Goal: Transaction & Acquisition: Obtain resource

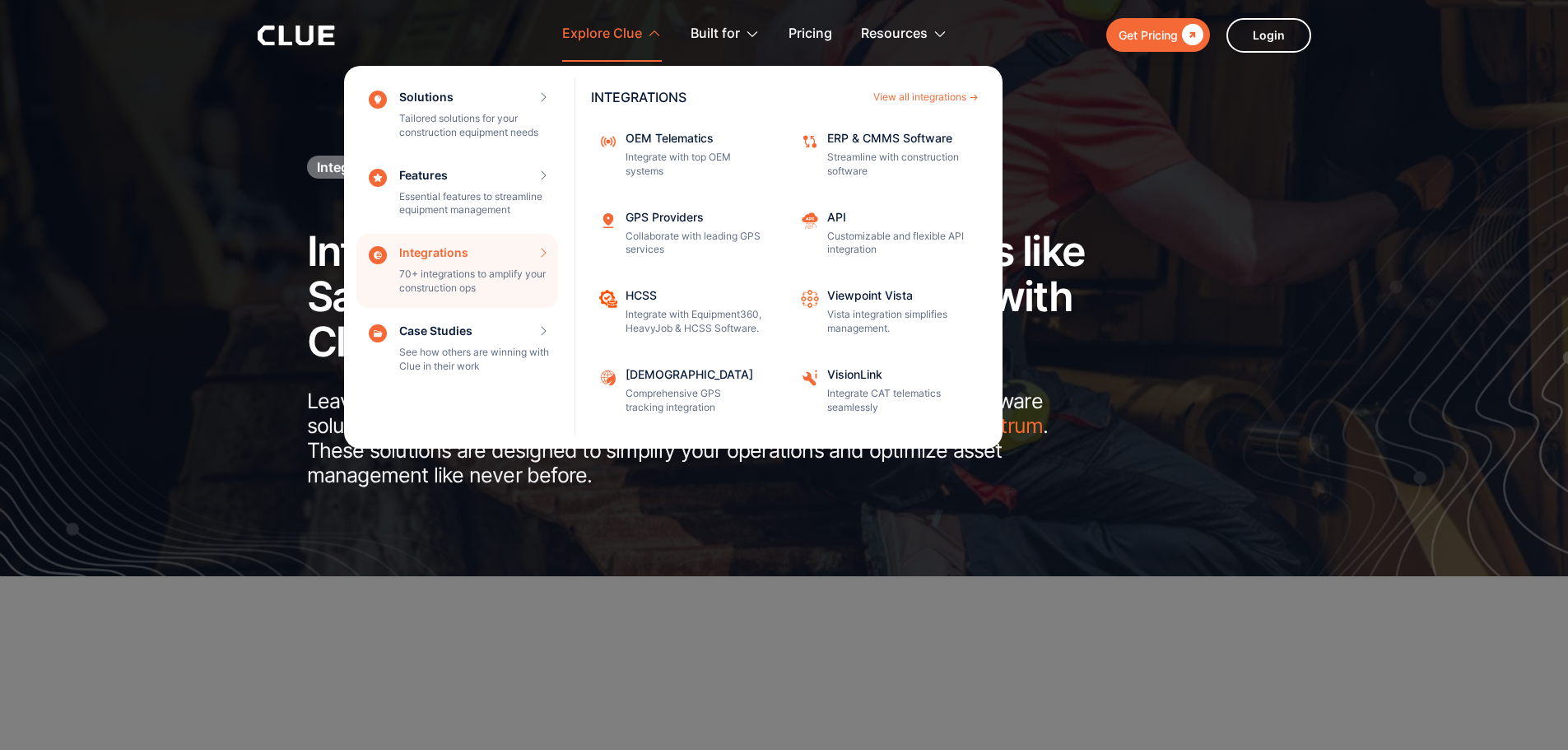
click at [448, 282] on div "Integrations 70+ integrations to amplify your construction ops INTEGRATIONS Vie…" at bounding box center [457, 271] width 201 height 74
click at [923, 93] on div "View all integrations" at bounding box center [920, 96] width 93 height 9
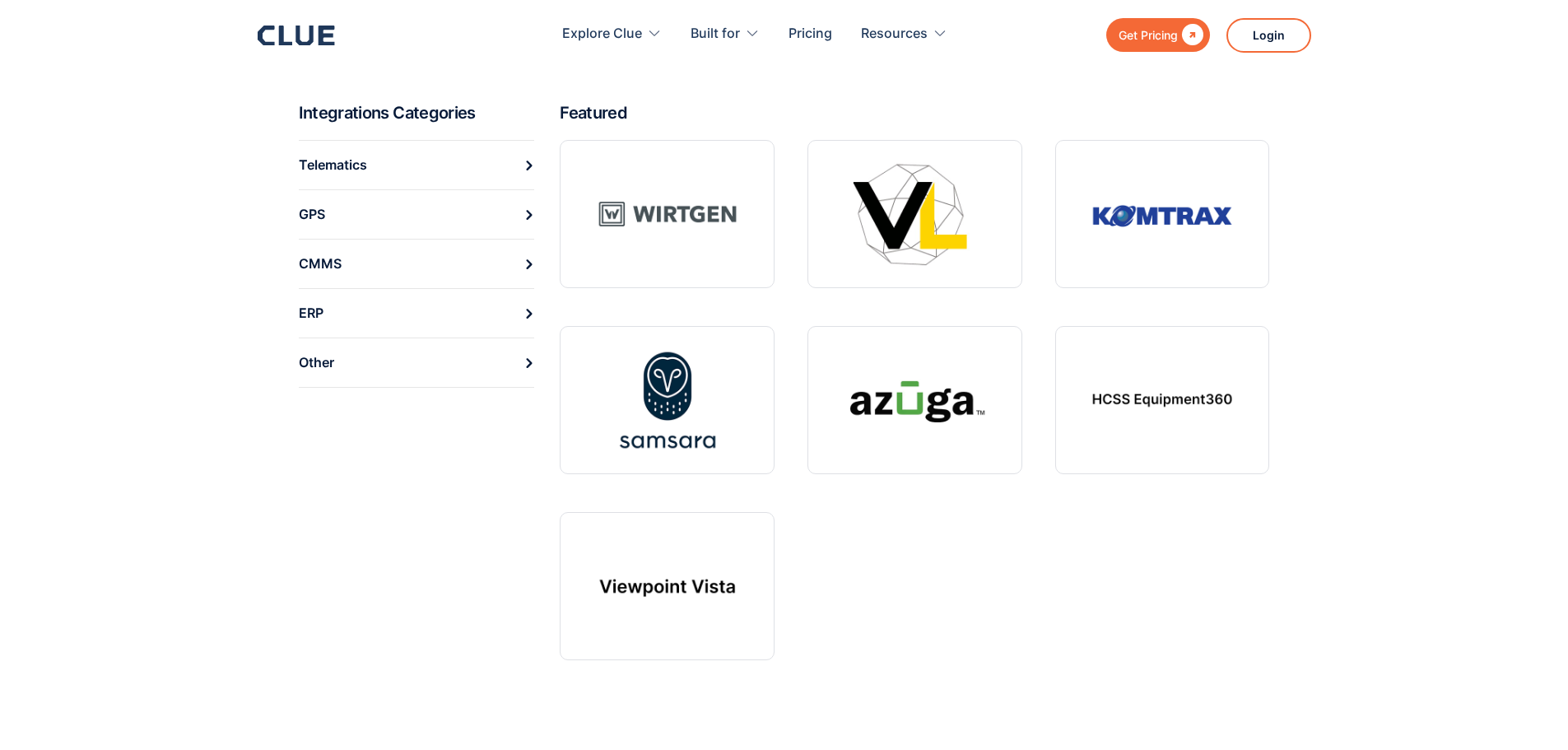
scroll to position [626, 0]
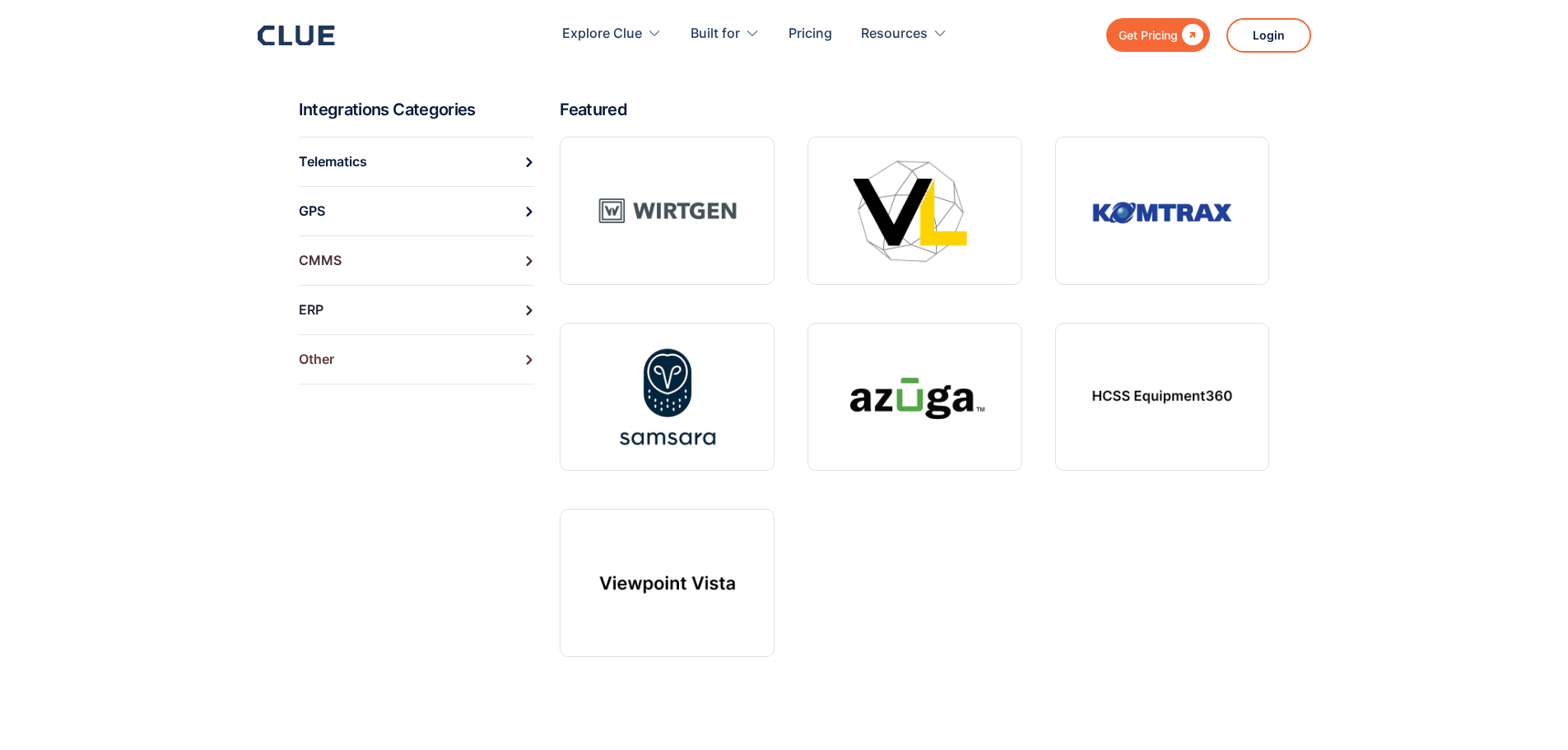
click at [356, 348] on link "Other" at bounding box center [417, 359] width 236 height 50
drag, startPoint x: 364, startPoint y: 356, endPoint x: 377, endPoint y: 351, distance: 13.9
click at [364, 356] on link "Other" at bounding box center [417, 359] width 236 height 50
click at [525, 356] on icon at bounding box center [528, 359] width 9 height 9
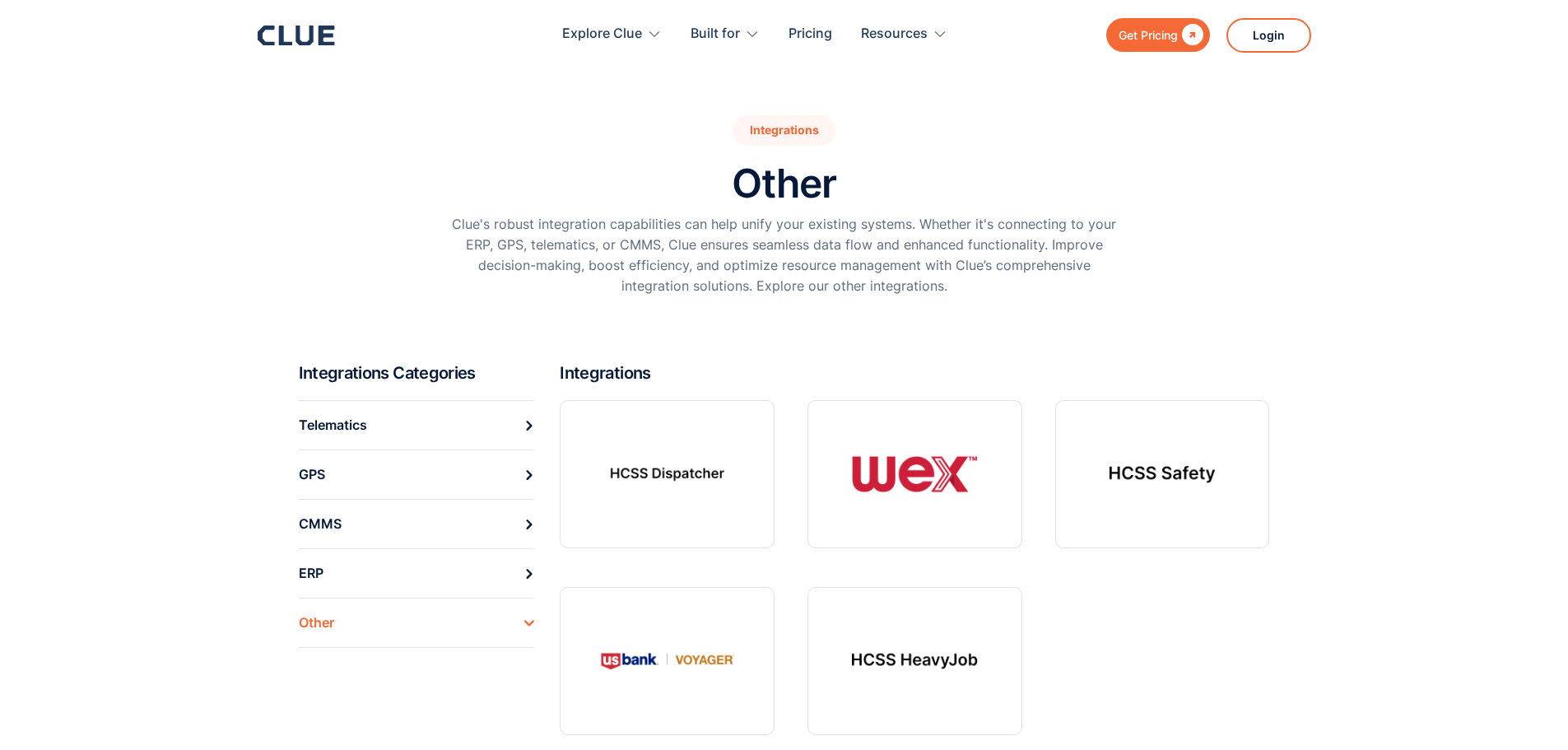
click at [1157, 37] on div "Get Pricing" at bounding box center [1148, 35] width 59 height 21
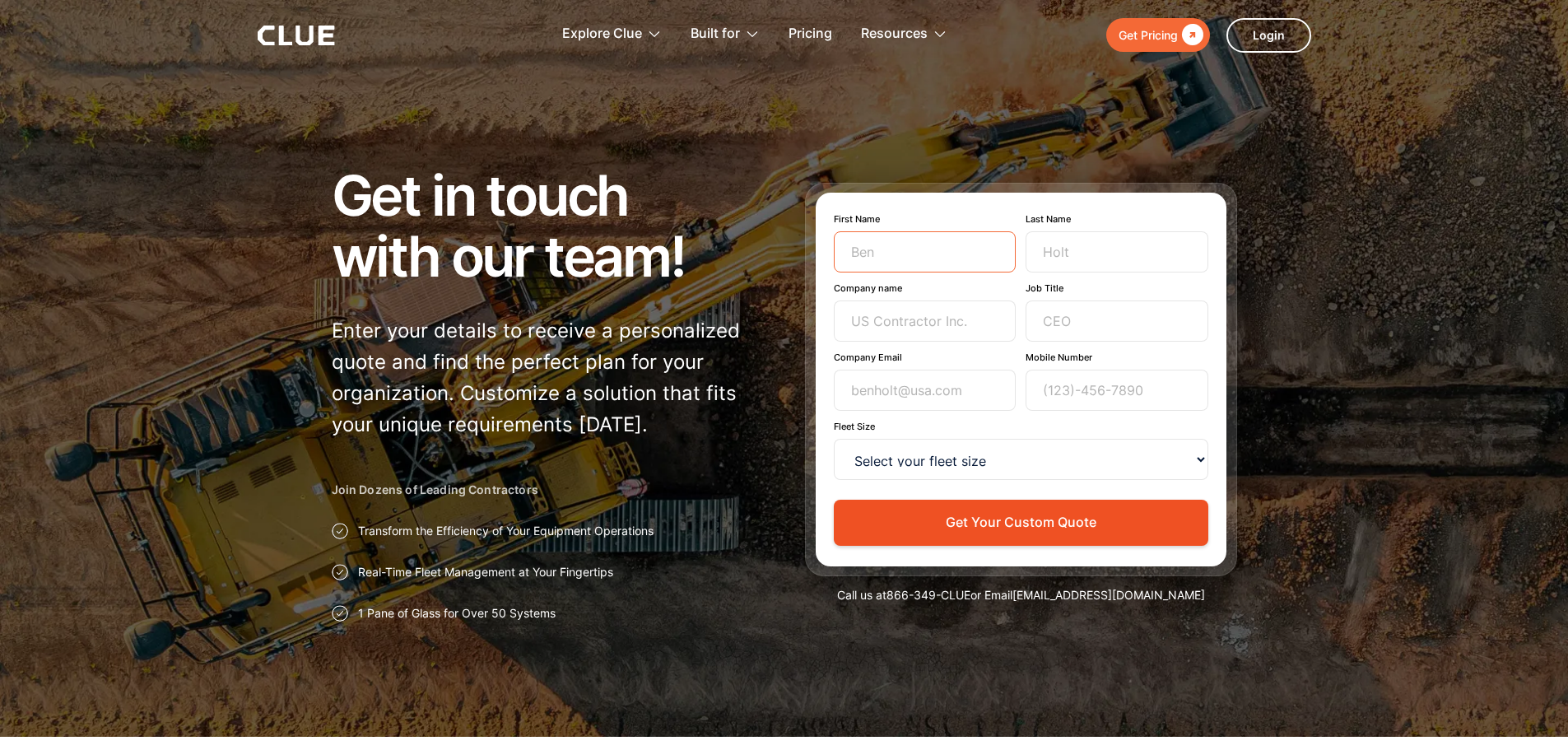
click at [937, 235] on input "First Name" at bounding box center [925, 252] width 182 height 41
type input "Ryan"
type input "Woods"
type input "Tri State Drilling"
type input "rwoods@tristatedrilling.com"
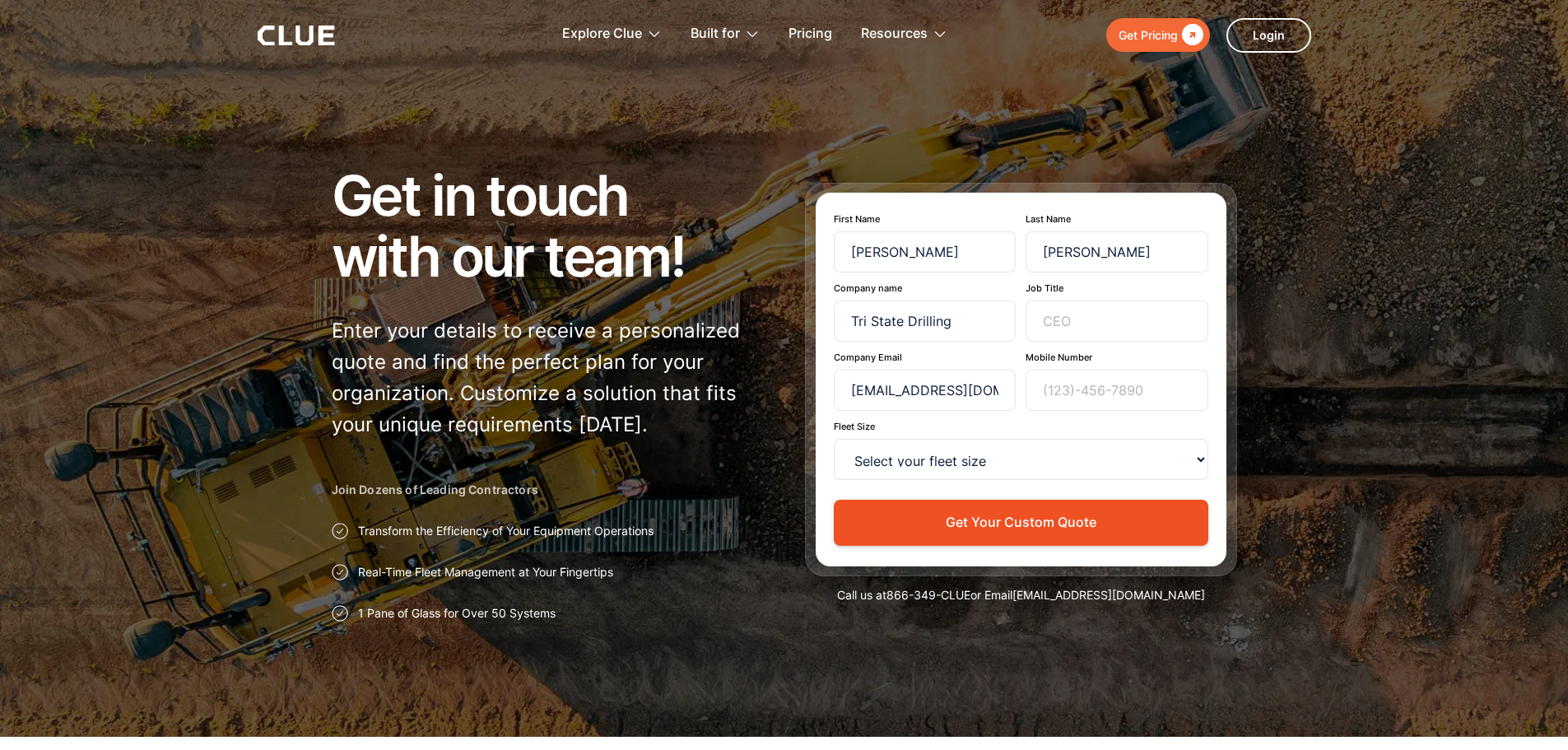
type input "7635331234"
click at [1071, 313] on input "Job Title" at bounding box center [1116, 321] width 182 height 41
click at [1155, 324] on input "Business Systems Analyst" at bounding box center [1116, 321] width 182 height 41
click at [1170, 319] on input "Business Systems Analyst" at bounding box center [1116, 321] width 182 height 41
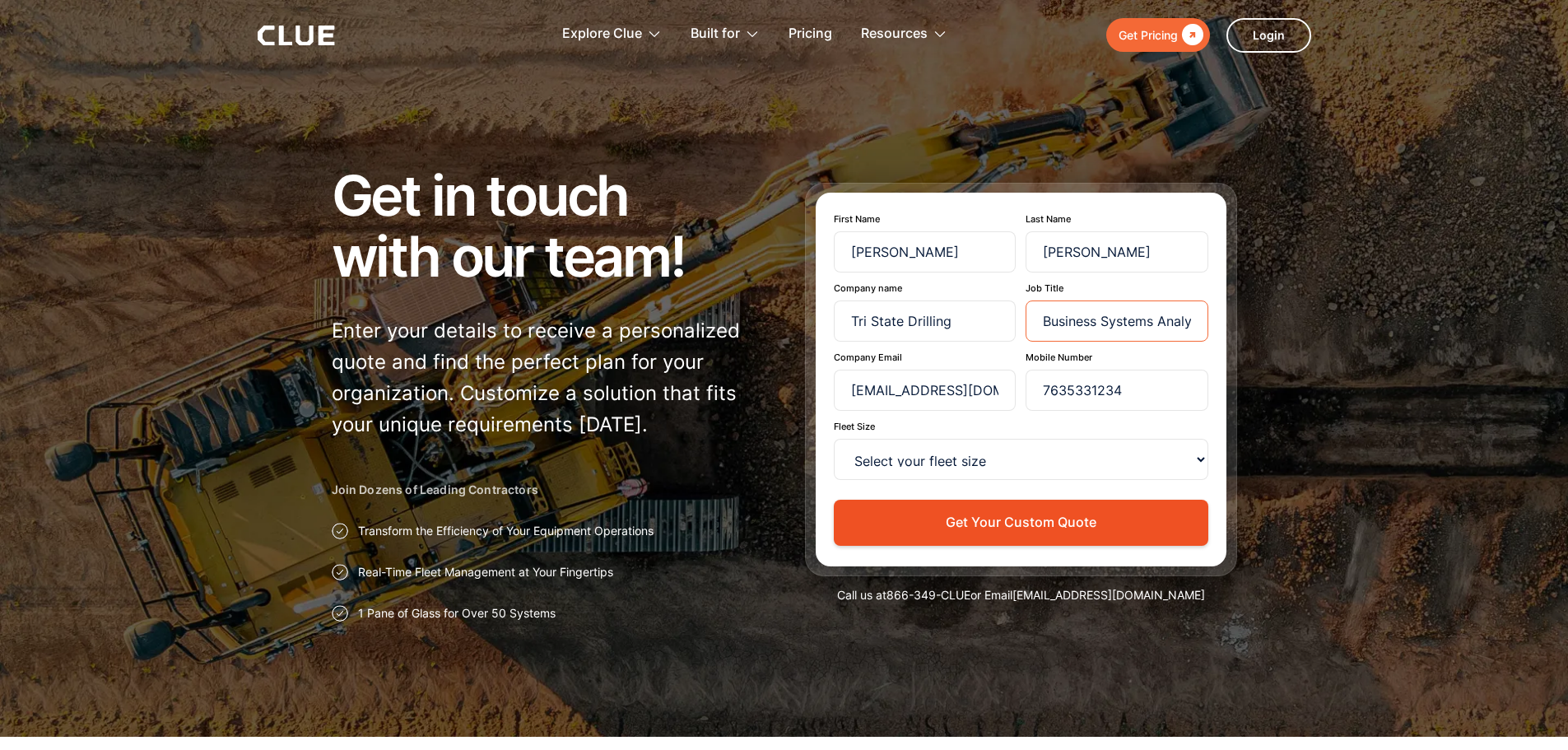
click at [1170, 319] on input "Business Systems Analyst" at bounding box center [1116, 321] width 182 height 41
type input "Business Systems Manager"
drag, startPoint x: 1164, startPoint y: 398, endPoint x: 790, endPoint y: 375, distance: 374.7
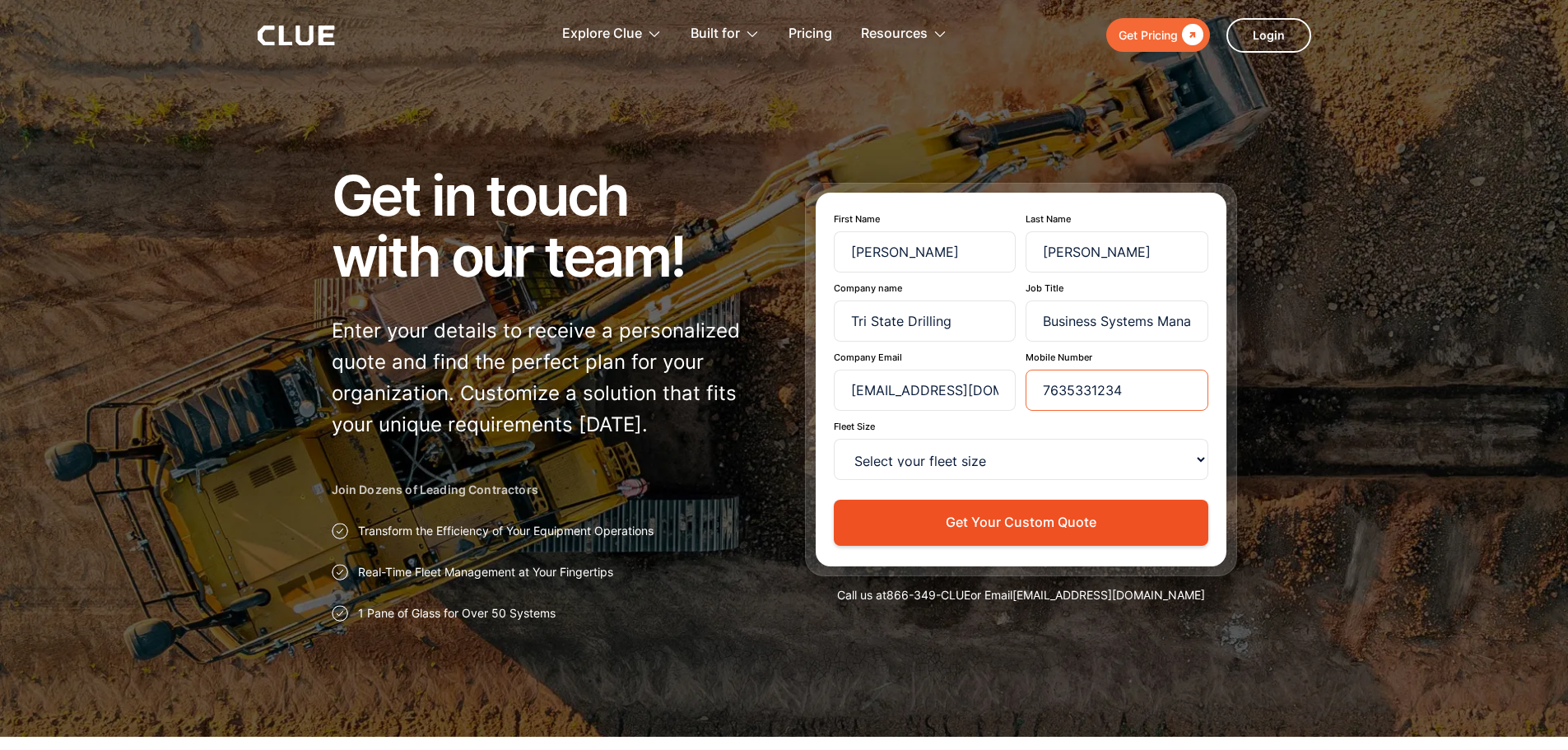
click at [790, 375] on div "Get in touch with our team! Enter your details to receive a personalized quote …" at bounding box center [784, 393] width 905 height 457
type input "651-347-5784"
click at [1030, 441] on select "Select your fleet size <15 15-99 100-499 500-999 >1000" at bounding box center [1021, 460] width 374 height 41
select select "100-499"
click at [834, 439] on select "Select your fleet size <15 15-99 100-499 500-999 >1000" at bounding box center [1021, 460] width 374 height 41
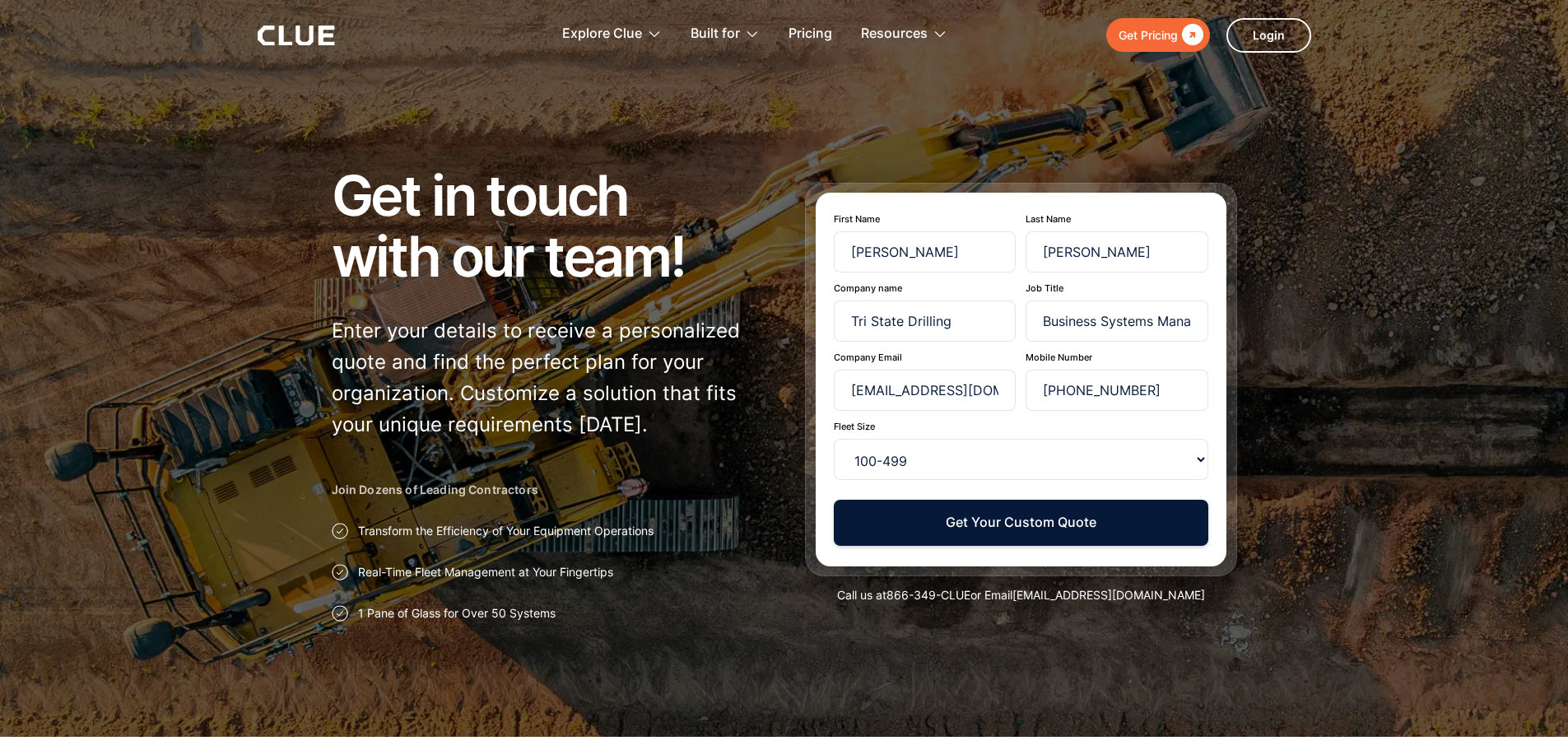
click at [1085, 526] on button "Get Your Custom Quote" at bounding box center [1021, 522] width 374 height 46
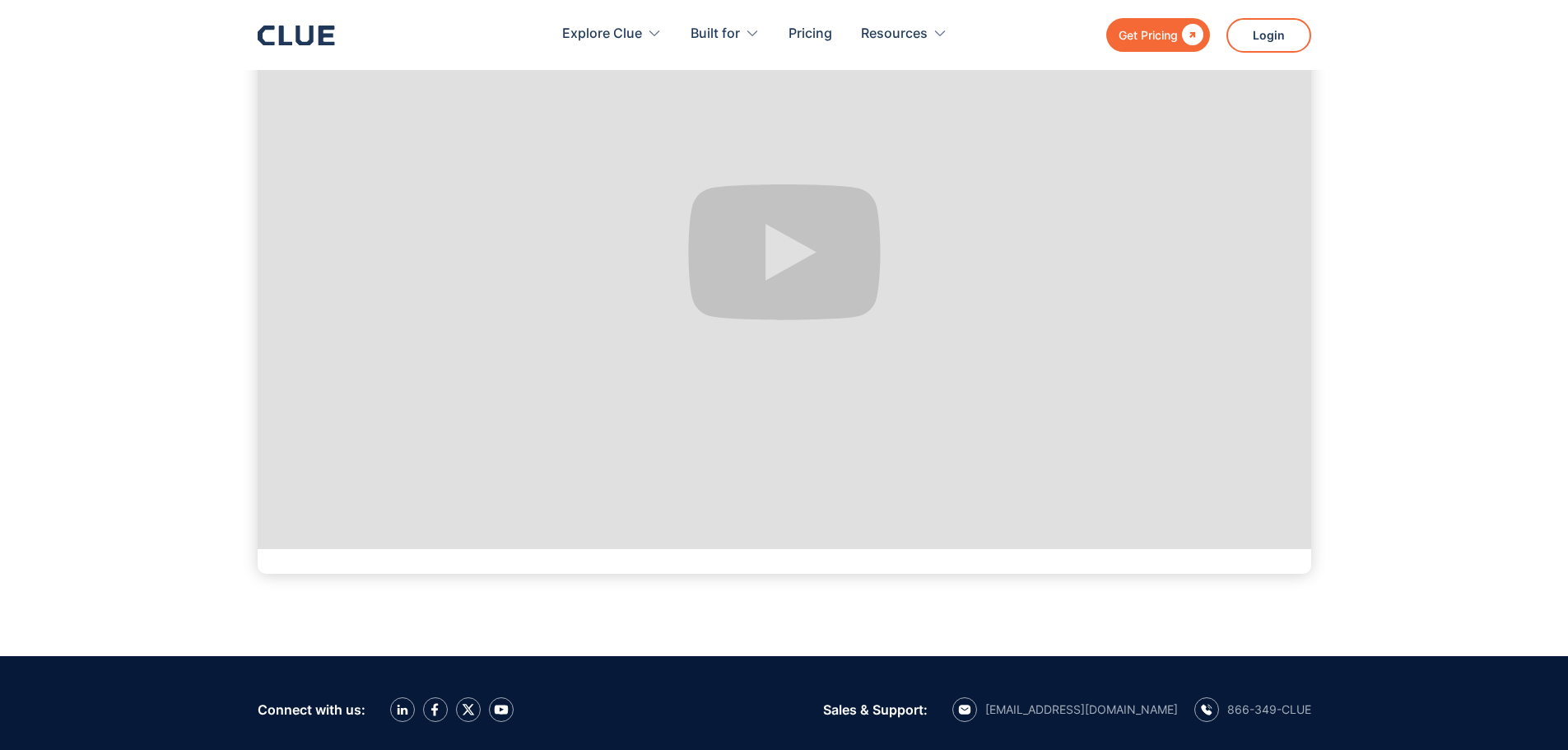
scroll to position [510, 0]
